Goal: Find specific page/section: Find specific page/section

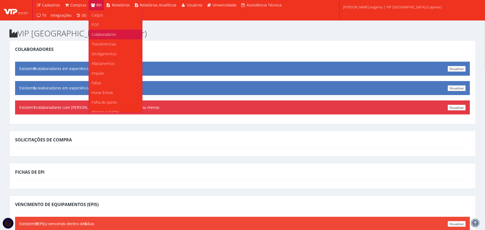
click at [109, 34] on span "Colaboradores" at bounding box center [104, 34] width 25 height 5
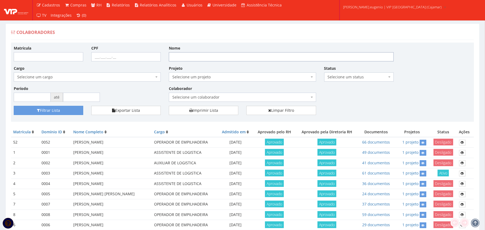
click at [193, 60] on input "Nome" at bounding box center [281, 56] width 225 height 9
type input "LANNA"
click at [14, 106] on button "Filtrar Lista" at bounding box center [48, 110] width 69 height 9
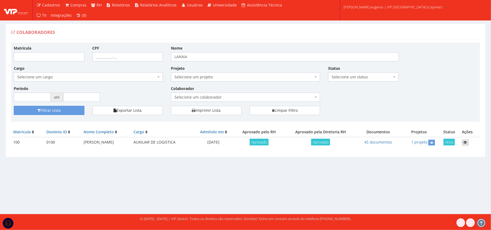
click at [465, 144] on icon at bounding box center [464, 143] width 3 height 4
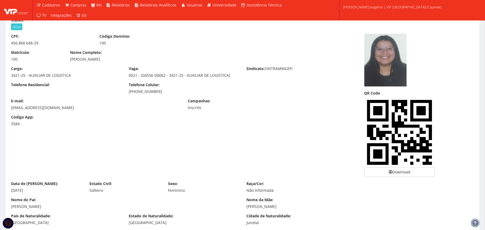
scroll to position [36, 0]
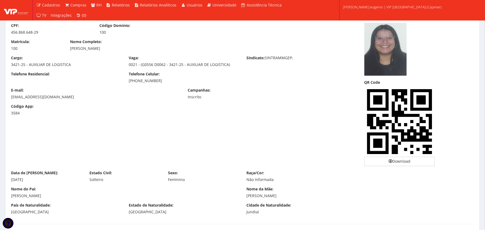
click at [377, 51] on img at bounding box center [385, 49] width 42 height 53
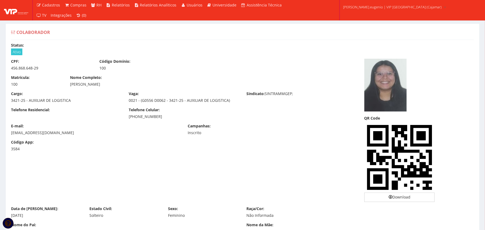
scroll to position [472, 0]
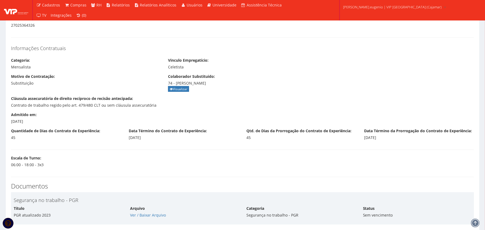
click at [262, 103] on div "Cláusula assecuratória de direito recíproco de recisão antecipada: Contrato de …" at bounding box center [242, 104] width 471 height 16
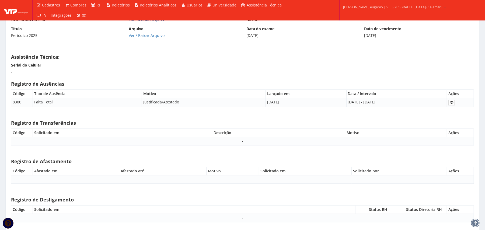
scroll to position [1888, 0]
